Goal: Information Seeking & Learning: Check status

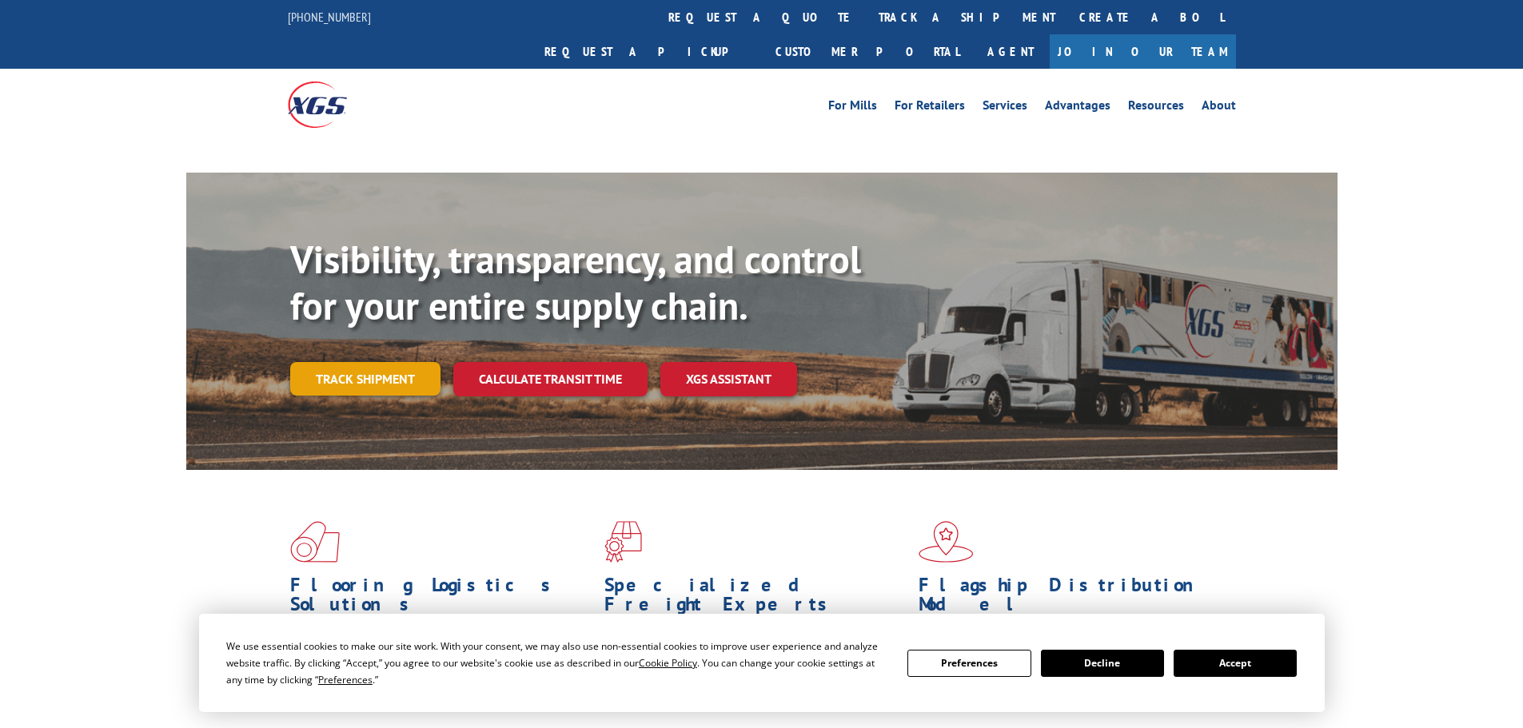
click at [392, 362] on link "Track shipment" at bounding box center [365, 379] width 150 height 34
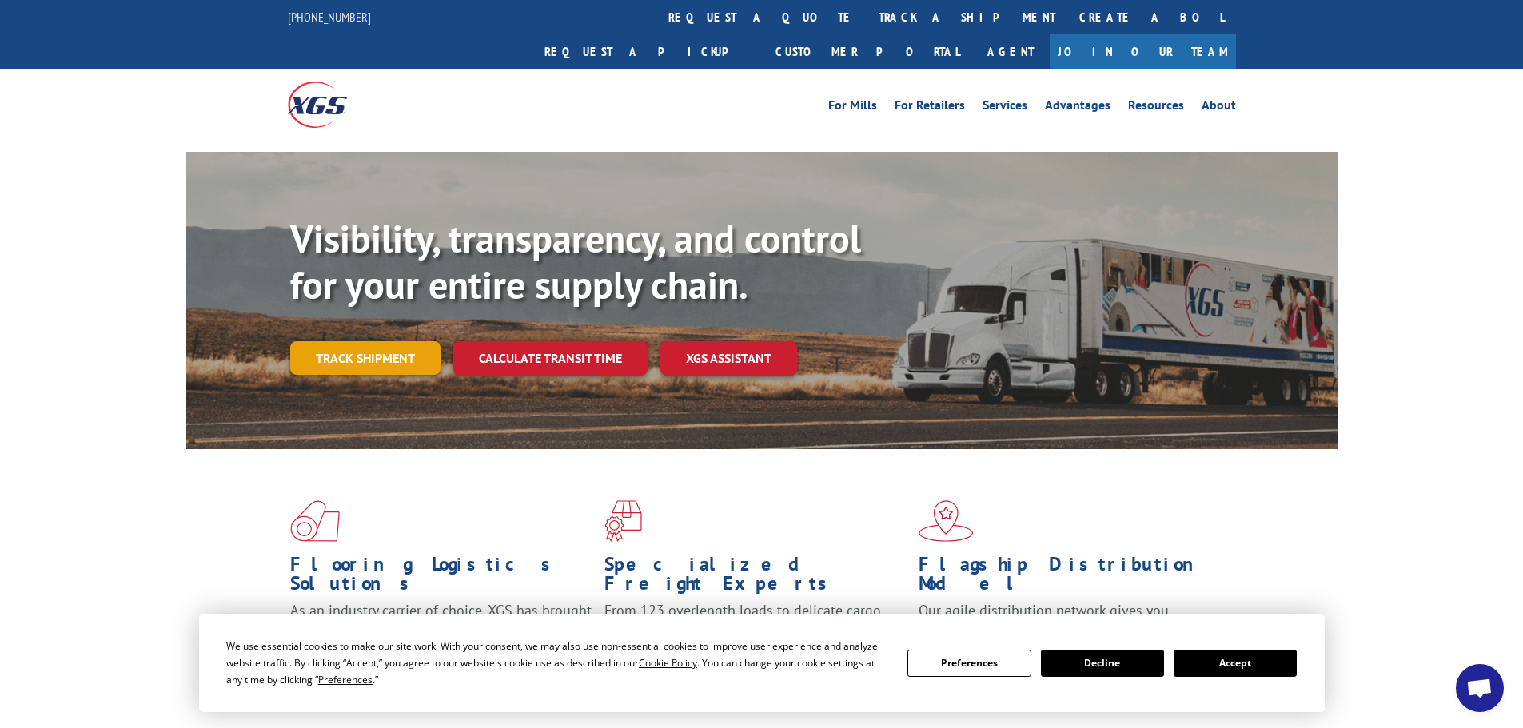
click at [349, 341] on link "Track shipment" at bounding box center [365, 358] width 150 height 34
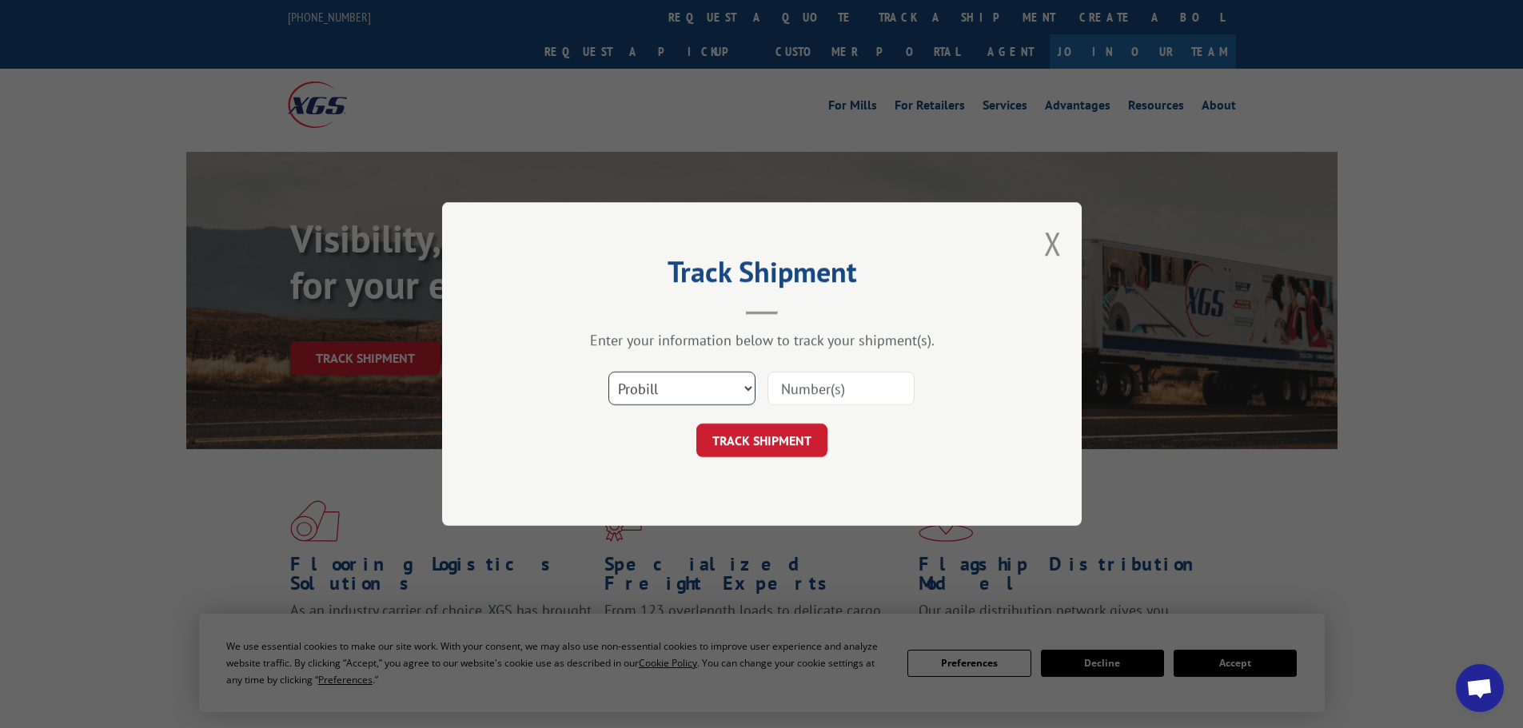
click at [692, 393] on select "Select category... Probill BOL PO" at bounding box center [682, 389] width 147 height 34
select select "po"
click at [609, 372] on select "Select category... Probill BOL PO" at bounding box center [682, 389] width 147 height 34
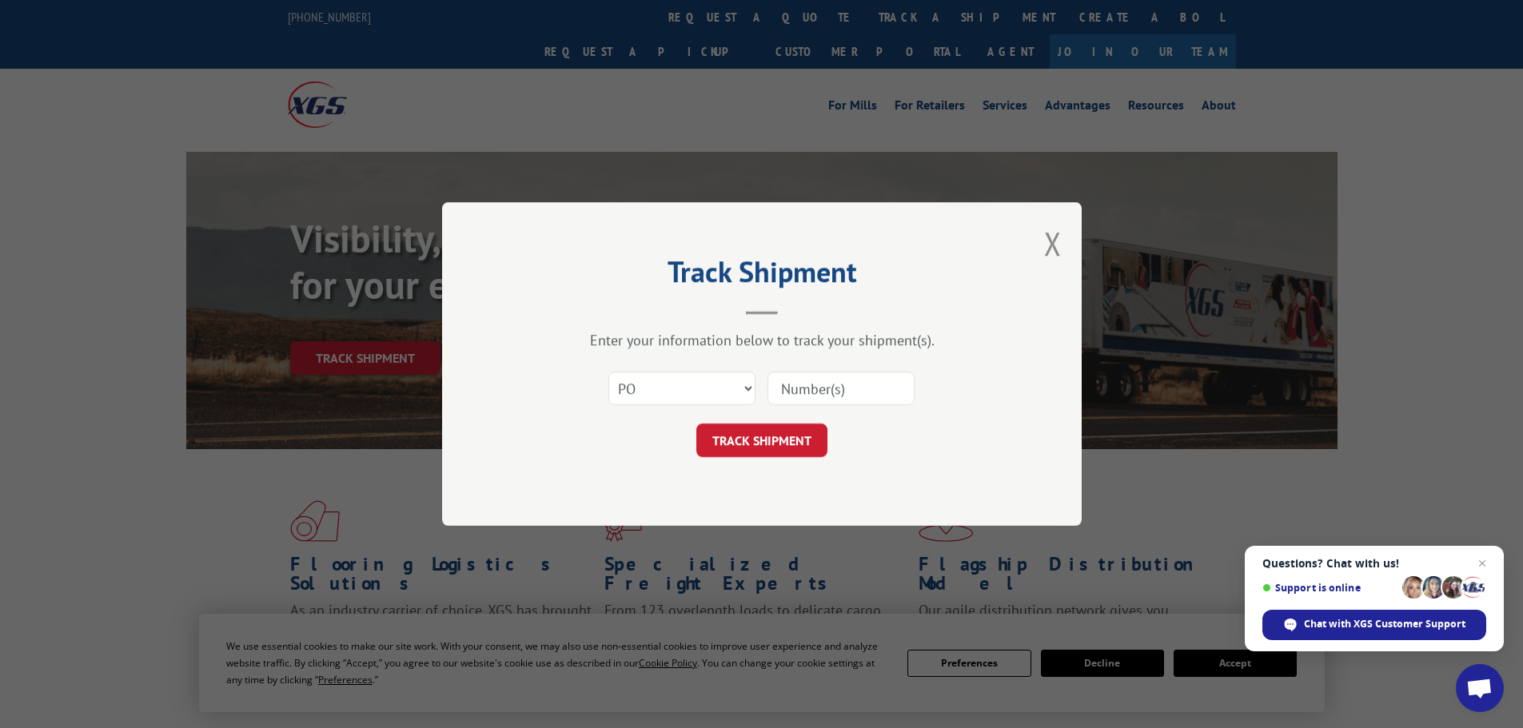
click at [857, 389] on input at bounding box center [841, 389] width 147 height 34
type input "14546165"
click at [696, 424] on button "TRACK SHIPMENT" at bounding box center [761, 441] width 131 height 34
